Goal: Entertainment & Leisure: Consume media (video, audio)

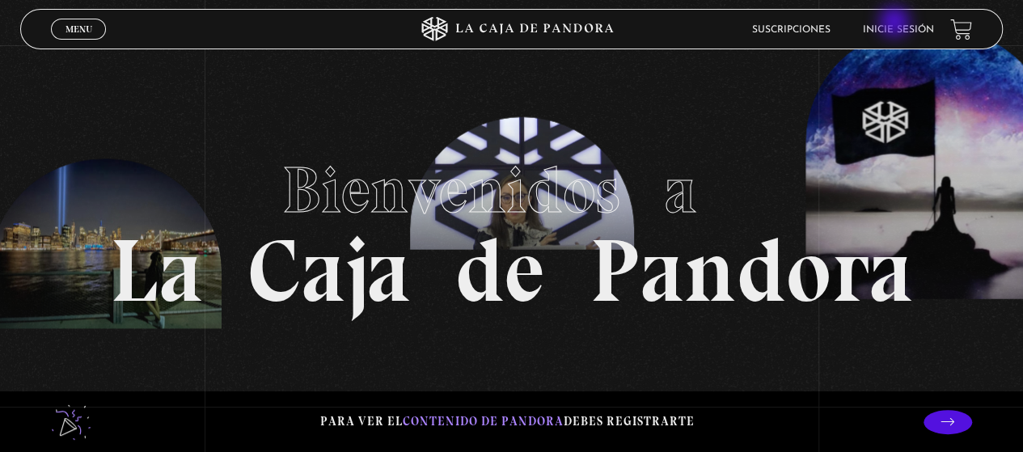
click at [896, 23] on li "Inicie sesión" at bounding box center [897, 29] width 71 height 25
click at [923, 33] on link "Inicie sesión" at bounding box center [897, 30] width 71 height 10
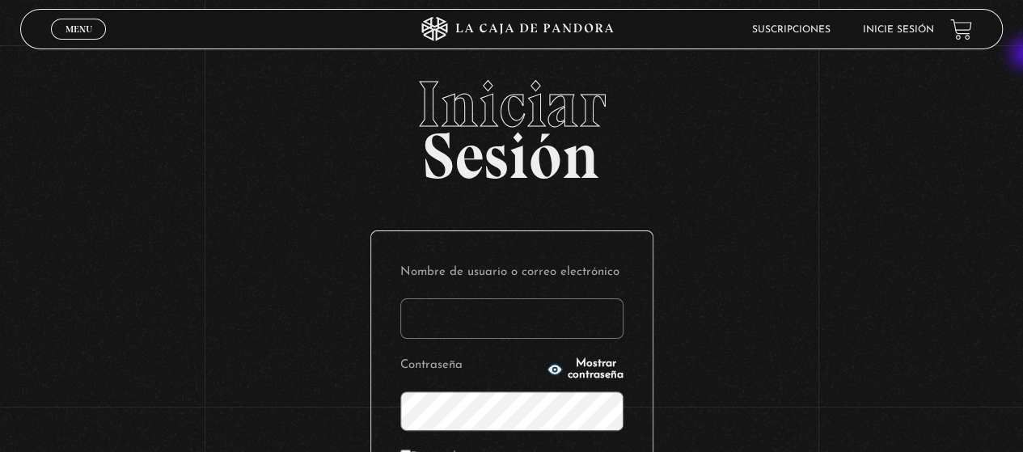
type input "gabrielarodri25@gmail.com"
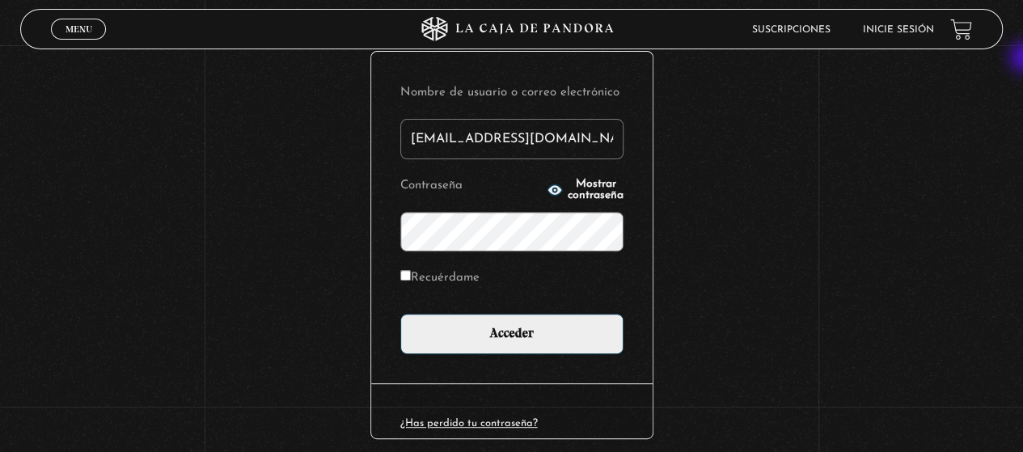
scroll to position [180, 0]
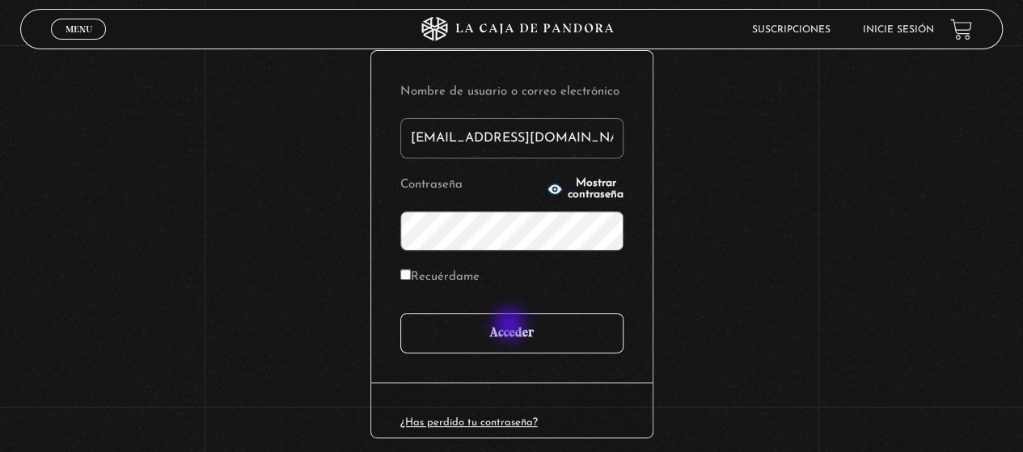
click at [511, 326] on input "Acceder" at bounding box center [511, 333] width 223 height 40
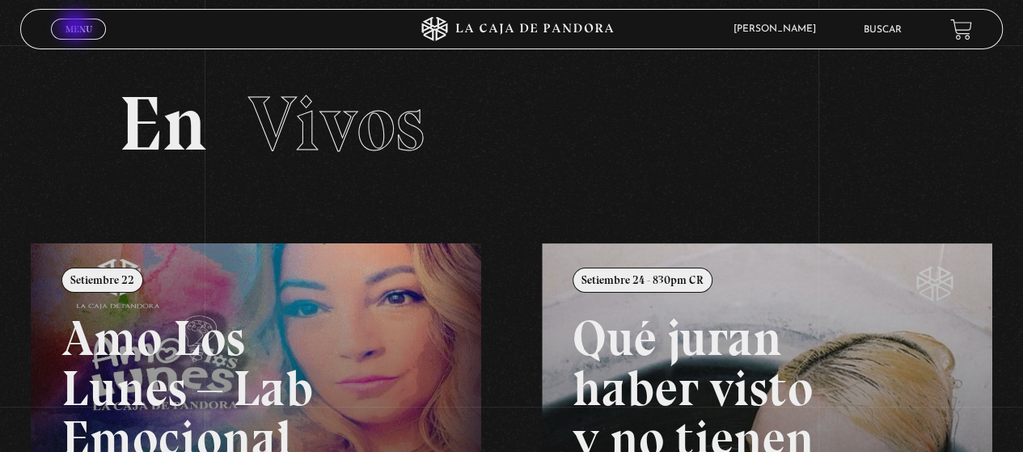
click at [77, 27] on span "Menu" at bounding box center [78, 29] width 27 height 10
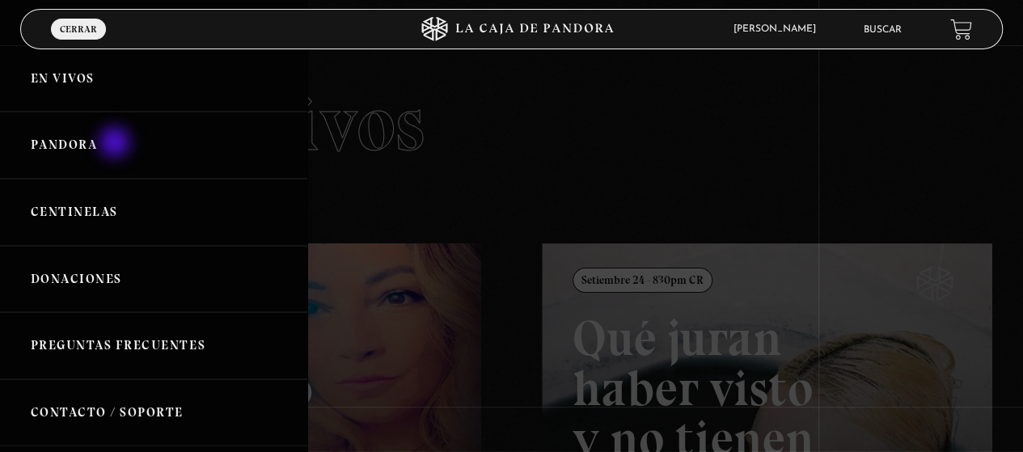
click at [116, 144] on link "Pandora" at bounding box center [153, 145] width 307 height 67
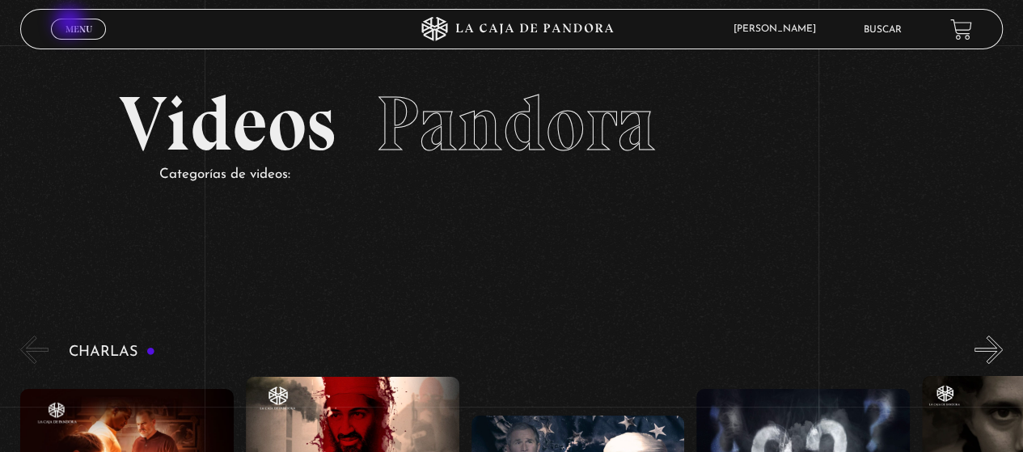
click at [71, 24] on span "Menu" at bounding box center [78, 29] width 27 height 10
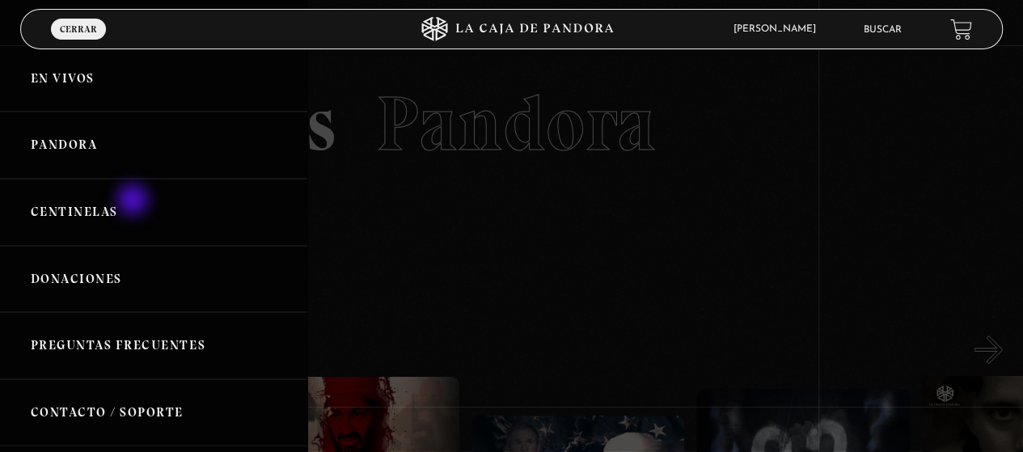
click at [134, 201] on link "Centinelas" at bounding box center [153, 212] width 307 height 67
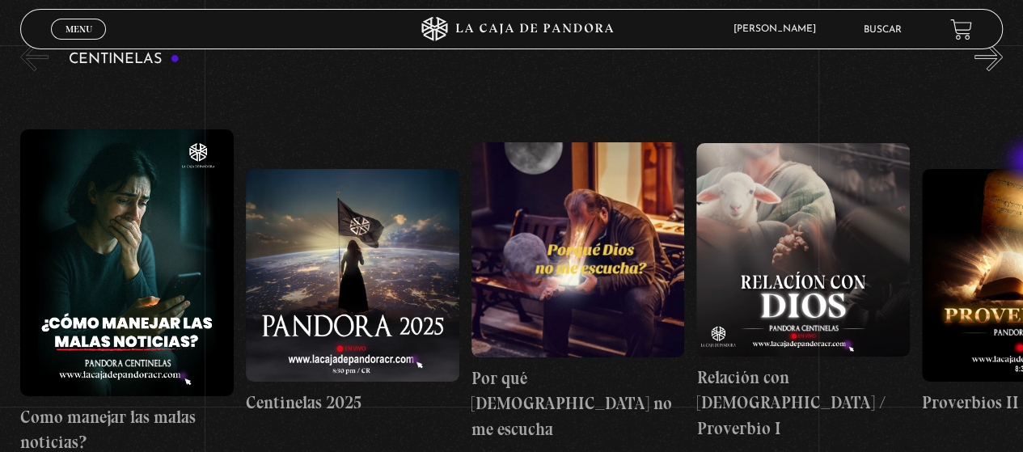
scroll to position [205, 0]
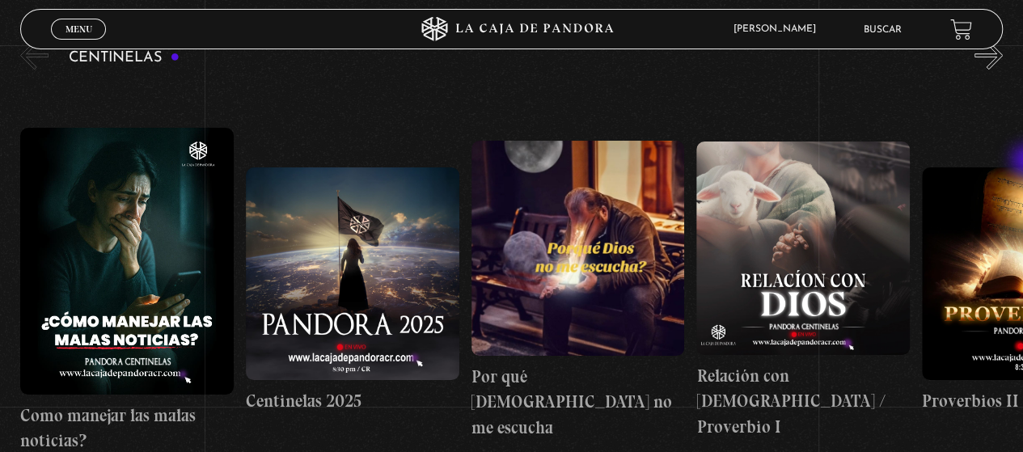
drag, startPoint x: 1030, startPoint y: 82, endPoint x: 1028, endPoint y: 162, distance: 80.0
click at [1022, 162] on html "ingresar al sitio Ver Video Más Información Solicitar Por favor coloque su disp…" at bounding box center [511, 342] width 1023 height 1094
click at [726, 274] on figure at bounding box center [802, 247] width 213 height 213
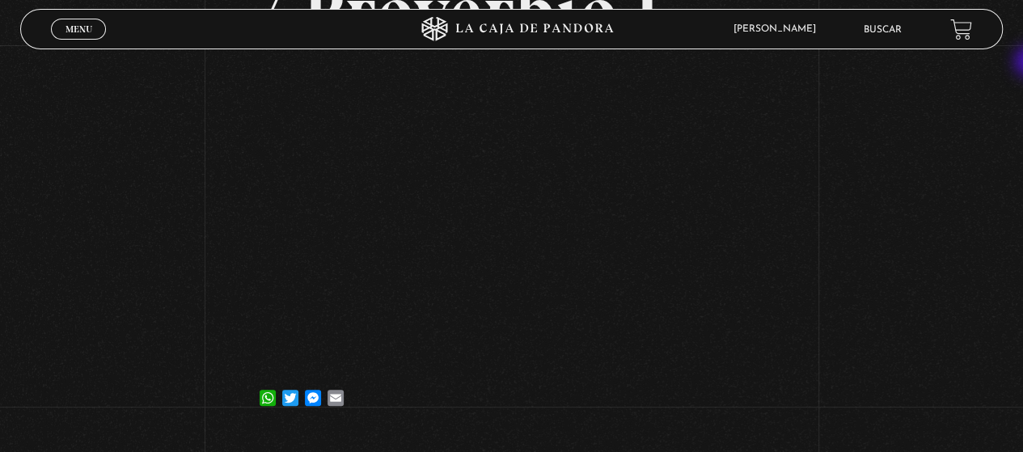
scroll to position [303, 0]
